Goal: Information Seeking & Learning: Find specific fact

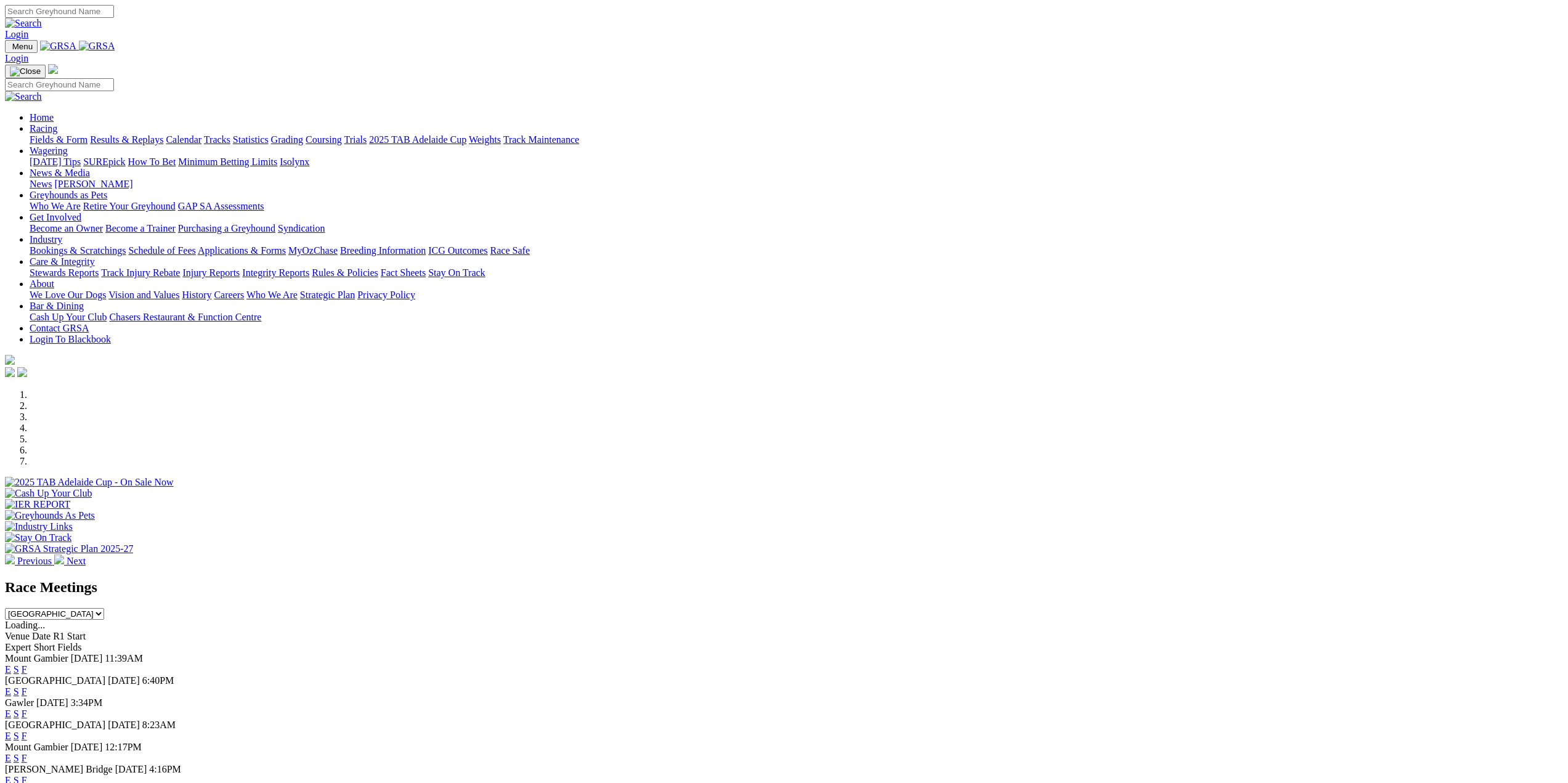
click at [114, 18] on input "Search" at bounding box center [60, 12] width 109 height 13
type input "DASHING JORDY"
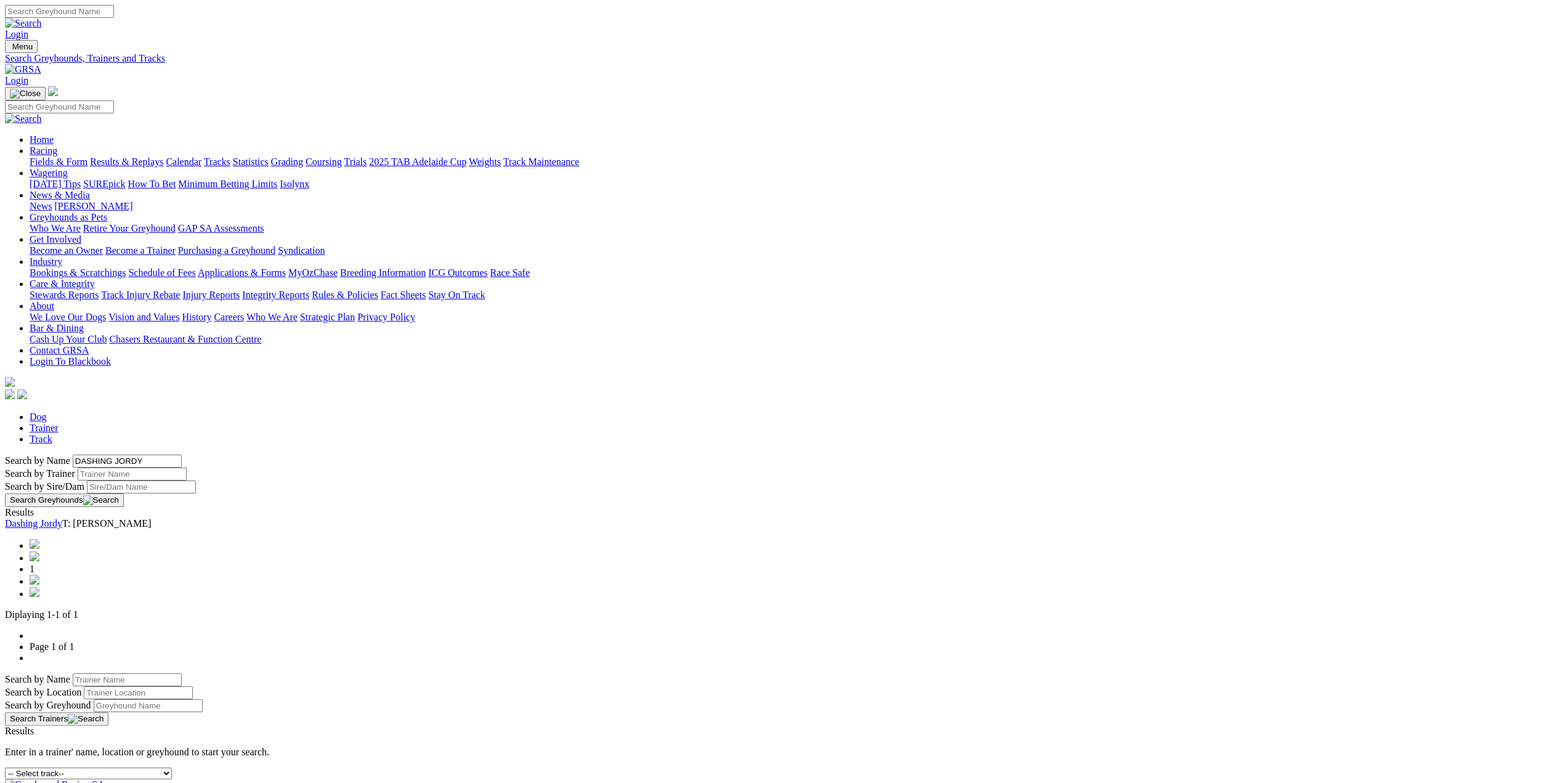
click at [62, 518] on link "Dashing Jordy" at bounding box center [34, 523] width 58 height 10
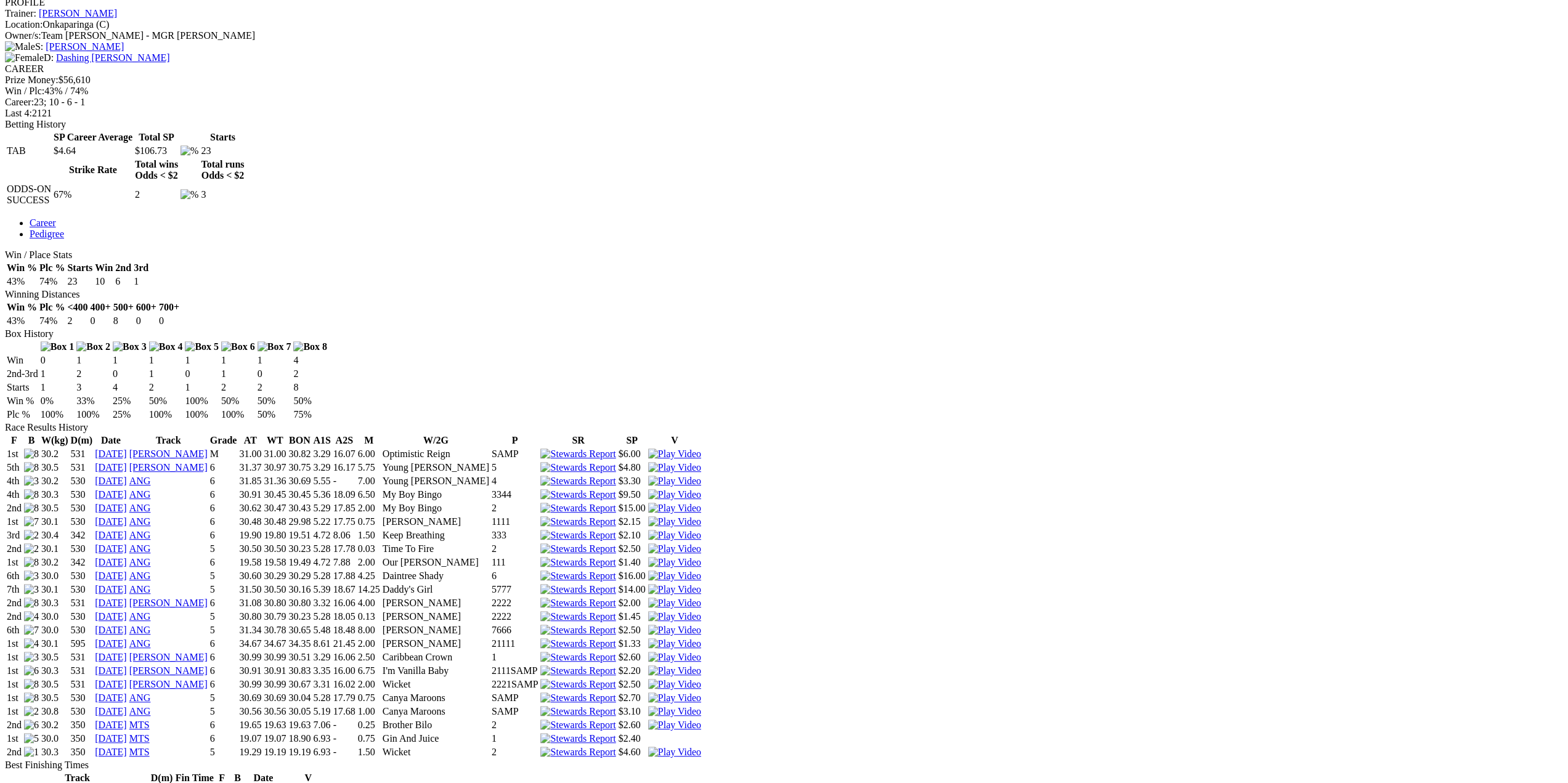
scroll to position [493, 0]
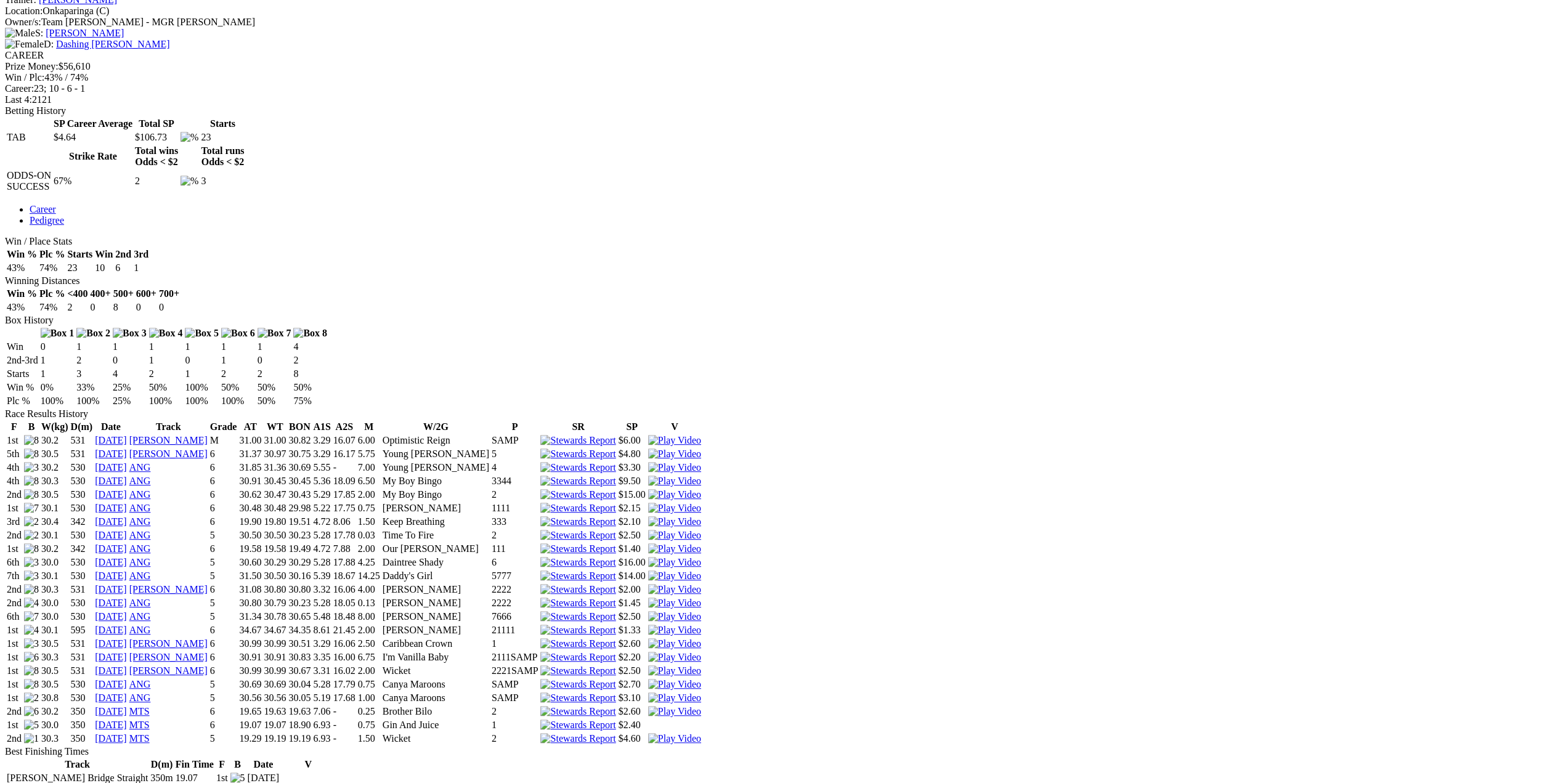
click at [127, 693] on link "17 Jul 25" at bounding box center [111, 698] width 32 height 10
